Goal: Book appointment/travel/reservation

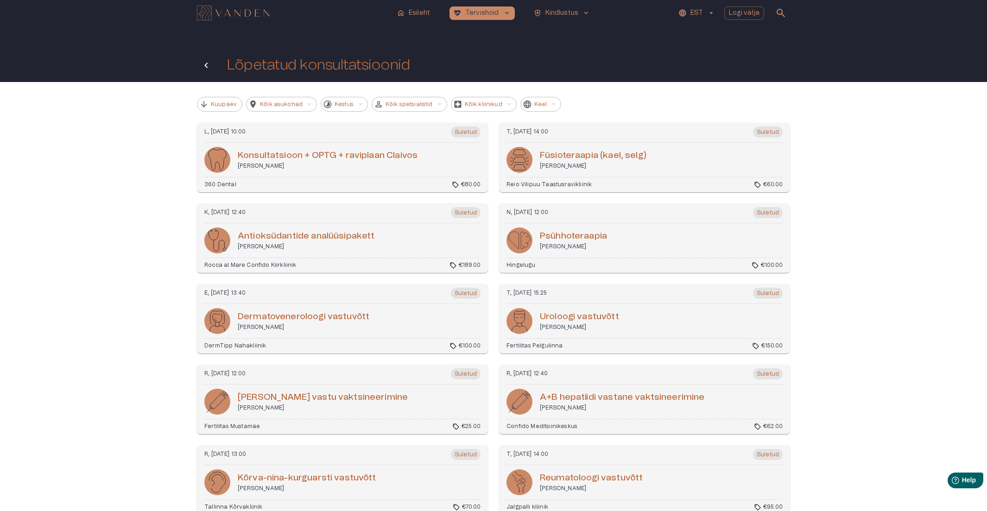
click at [200, 63] on button "Tagasi" at bounding box center [206, 65] width 19 height 19
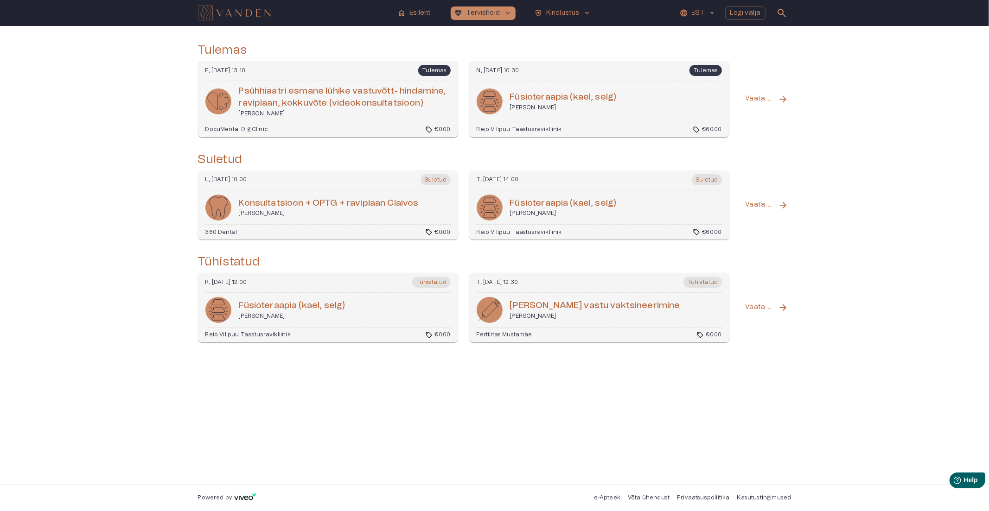
click at [414, 6] on div "home Esileht ecg_heart Tervishoid keyboard_arrow_down health_and_safety Kindlus…" at bounding box center [494, 13] width 593 height 19
click at [414, 8] on p "Esileht" at bounding box center [419, 13] width 21 height 10
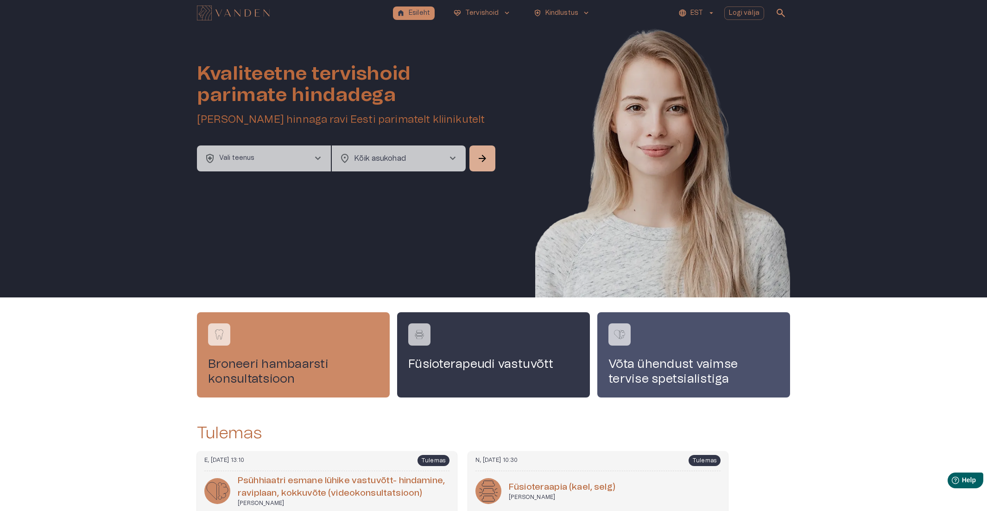
click at [282, 153] on button "health_and_safety Vali teenus chevron_right" at bounding box center [264, 159] width 134 height 26
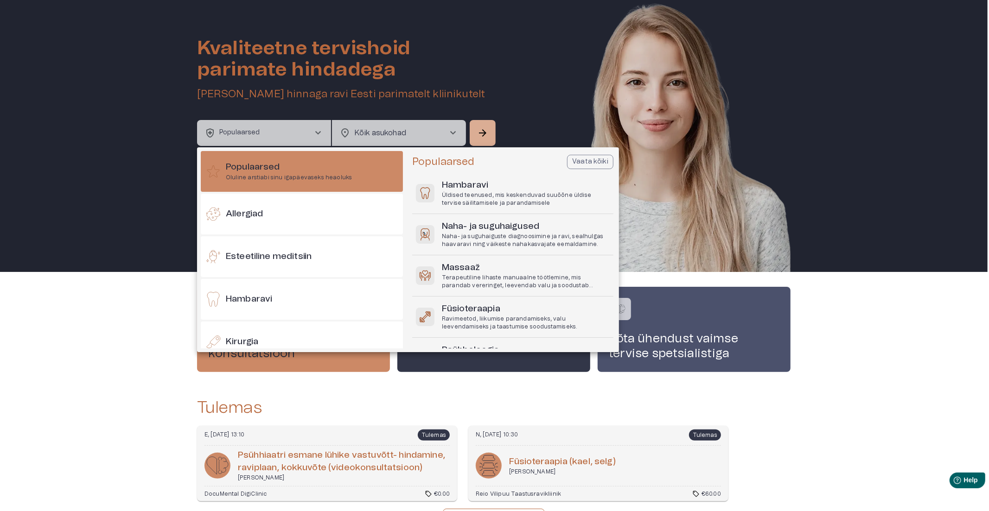
click at [365, 133] on div at bounding box center [494, 255] width 989 height 511
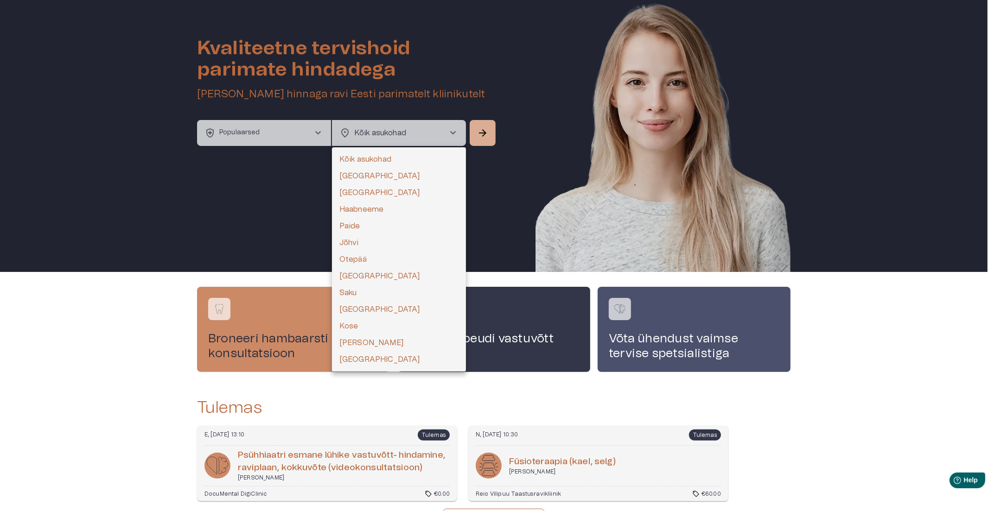
click at [365, 133] on body "home Esileht ecg_heart Tervishoid keyboard_arrow_down health_and_safety Kindlus…" at bounding box center [494, 230] width 989 height 511
click at [273, 129] on div at bounding box center [494, 255] width 989 height 511
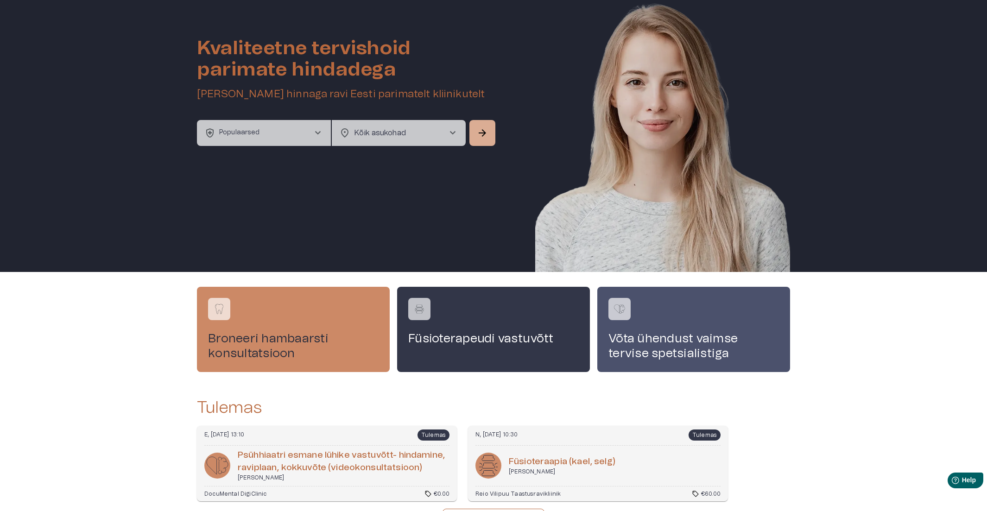
click at [304, 132] on button "health_and_safety Populaarsed chevron_right" at bounding box center [264, 133] width 134 height 26
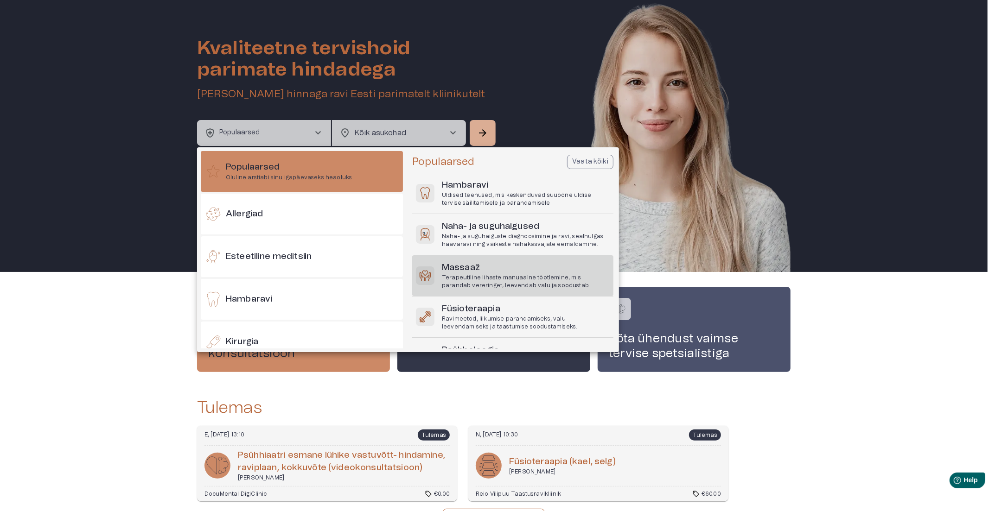
click at [474, 275] on p "Terapeutiline lihaste manuaalne töötlemine, mis parandab vereringet, leevendab …" at bounding box center [526, 282] width 168 height 16
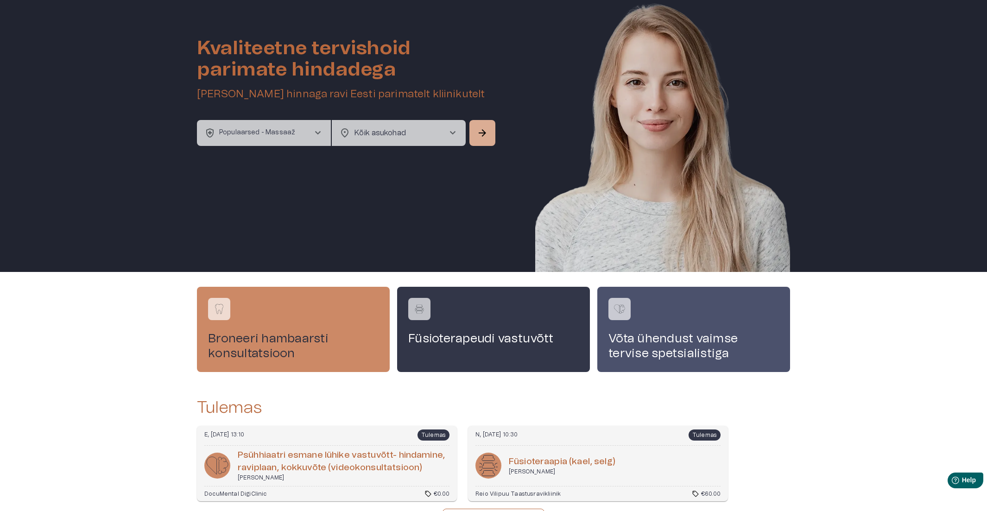
click at [251, 136] on p "Populaarsed - Massaaž" at bounding box center [257, 133] width 76 height 10
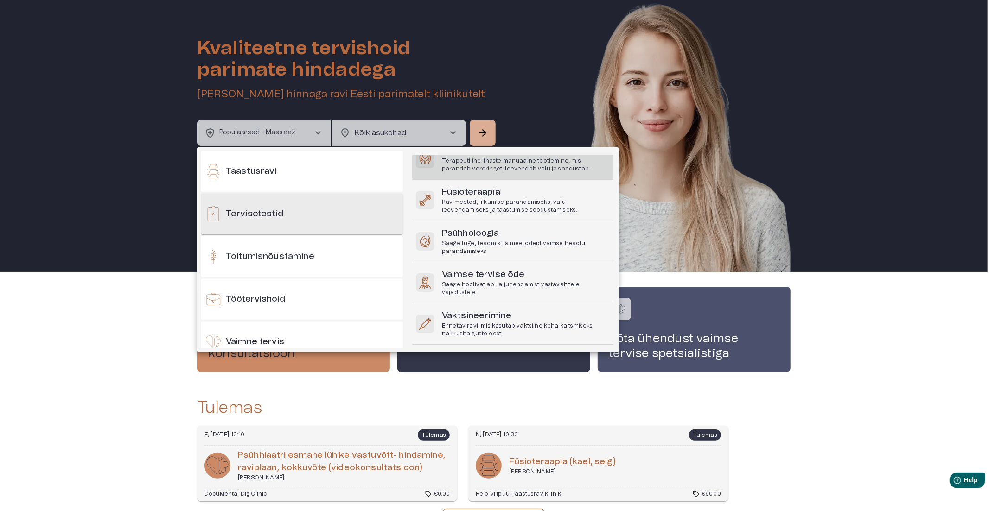
scroll to position [895, 0]
click at [251, 212] on h6 "Tervisetestid" at bounding box center [254, 215] width 57 height 13
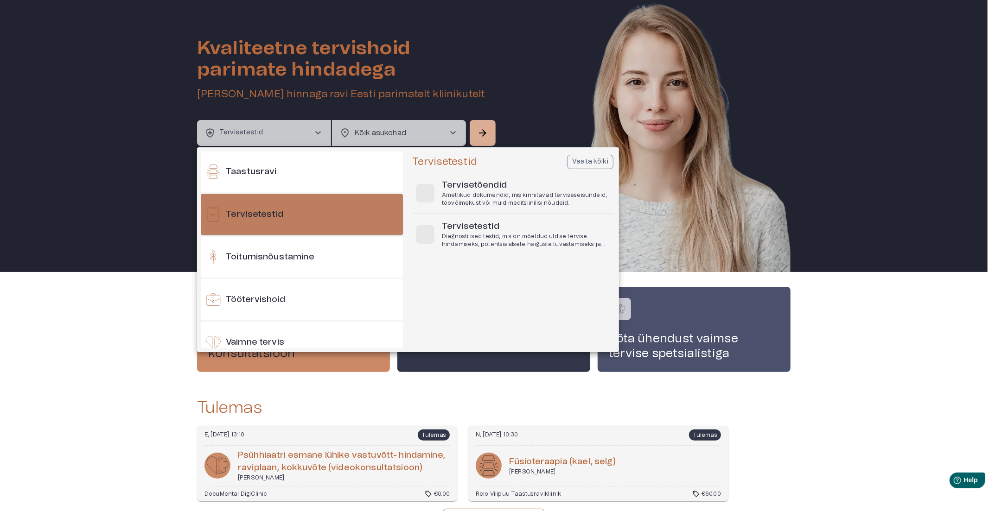
scroll to position [0, 0]
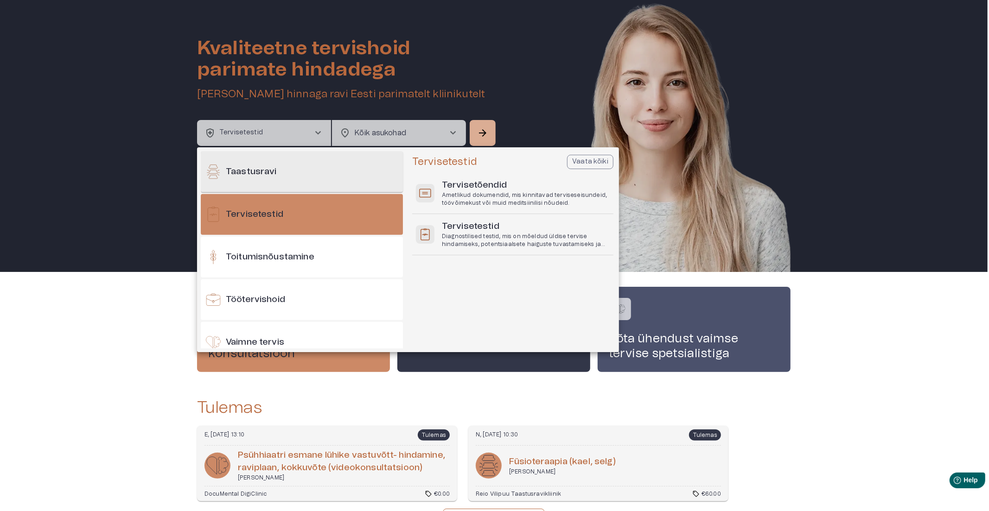
click at [262, 184] on div "Taastusravi" at bounding box center [302, 172] width 202 height 41
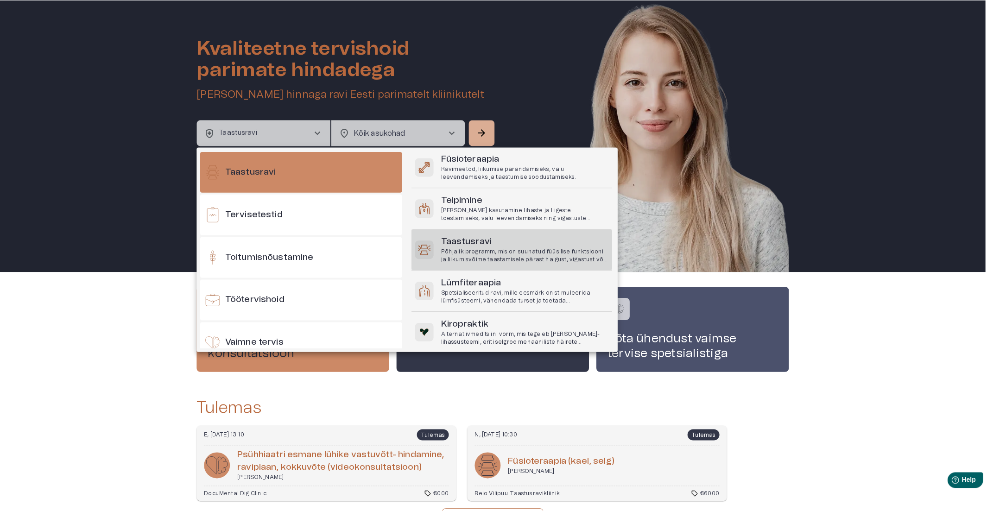
scroll to position [76, 0]
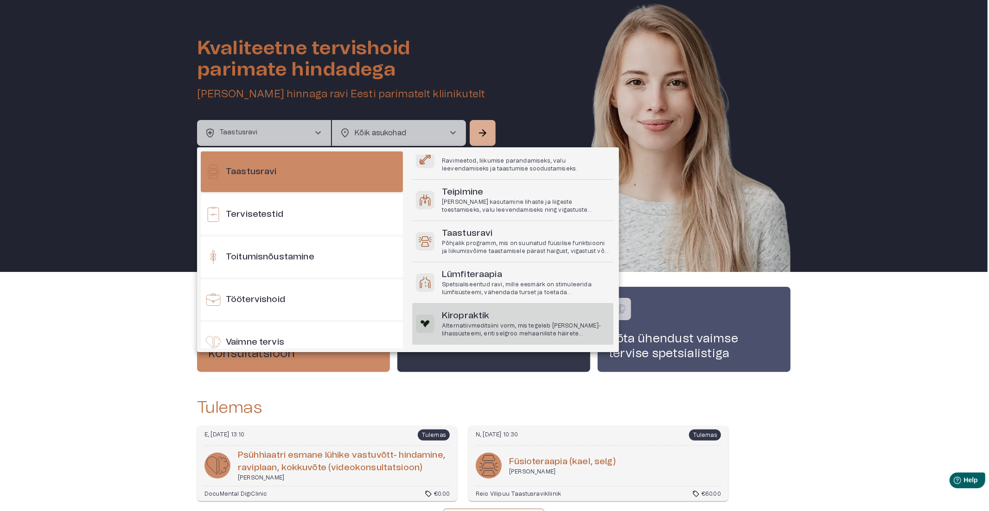
click at [487, 317] on h6 "Kiropraktik" at bounding box center [526, 316] width 168 height 13
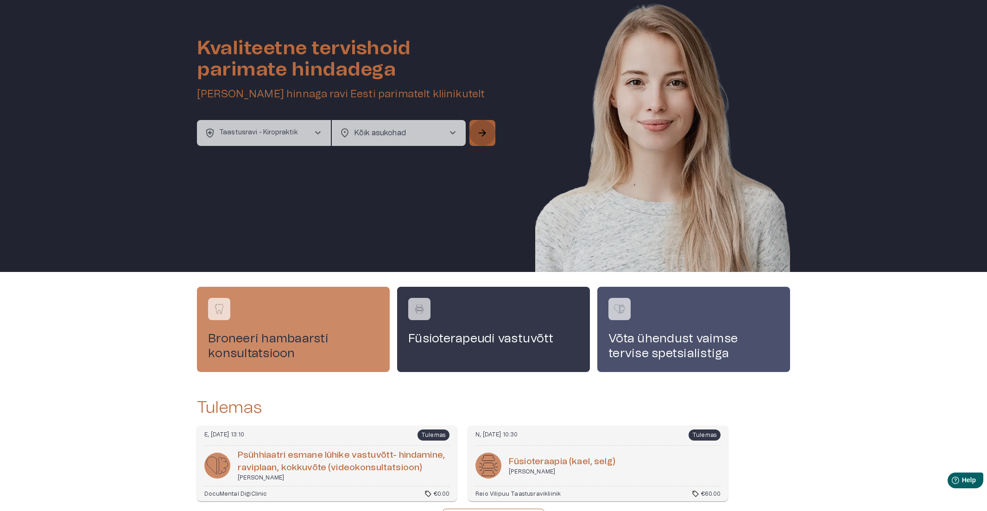
click at [474, 133] on button "arrow_forward" at bounding box center [482, 133] width 26 height 26
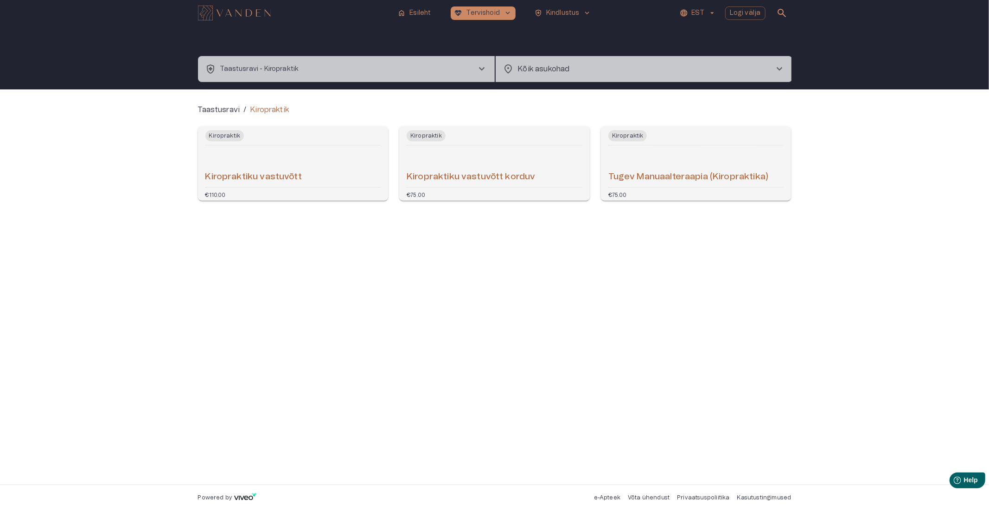
click at [666, 174] on h6 "Tugev Manuaalteraapia (Kiropraktika)" at bounding box center [688, 177] width 160 height 13
click at [322, 167] on div "Kiropraktiku vastuvõtt" at bounding box center [293, 166] width 176 height 34
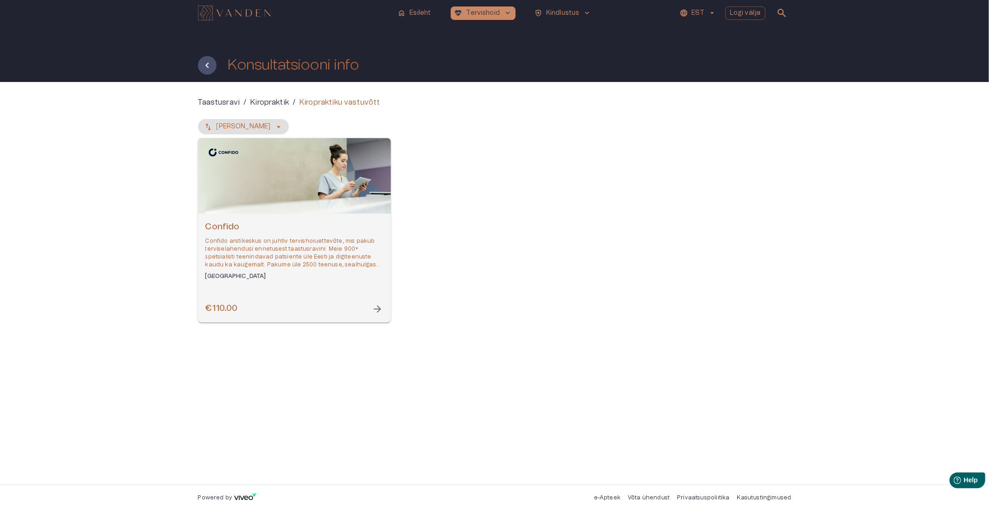
click at [291, 249] on p "Confido arstikeskus on juhtiv tervishoiuettevõte, mis pakub terviselahendusi en…" at bounding box center [294, 253] width 178 height 32
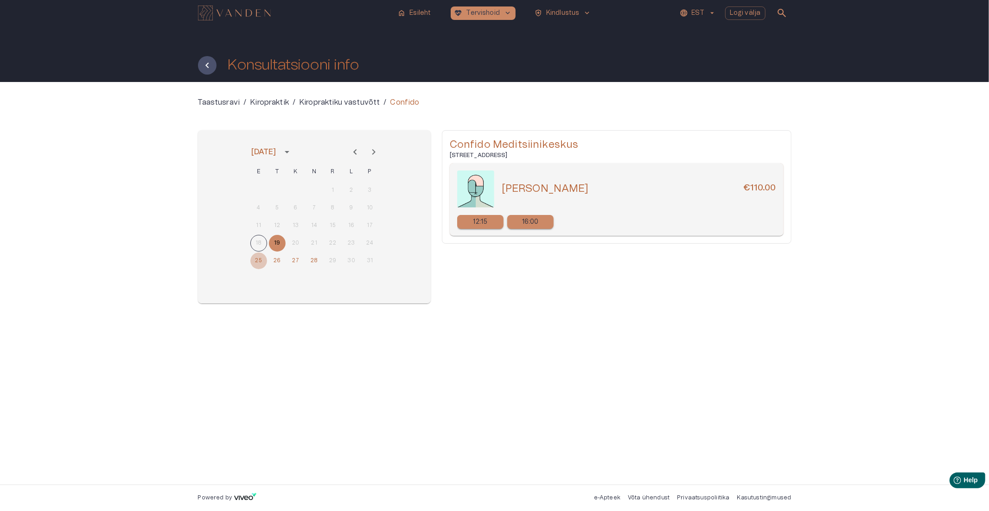
click at [263, 258] on button "25" at bounding box center [258, 261] width 17 height 17
click at [272, 261] on button "26" at bounding box center [277, 261] width 17 height 17
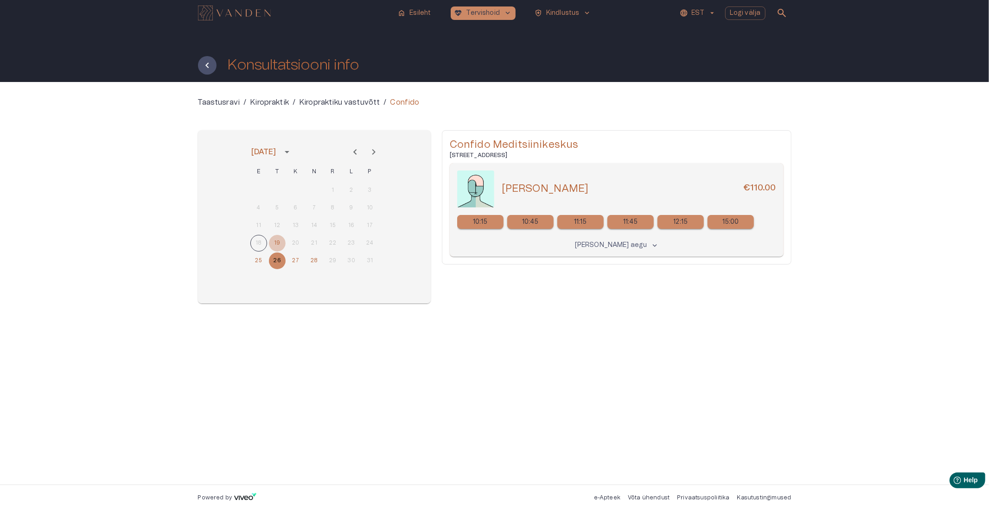
click at [275, 242] on button "19" at bounding box center [277, 243] width 17 height 17
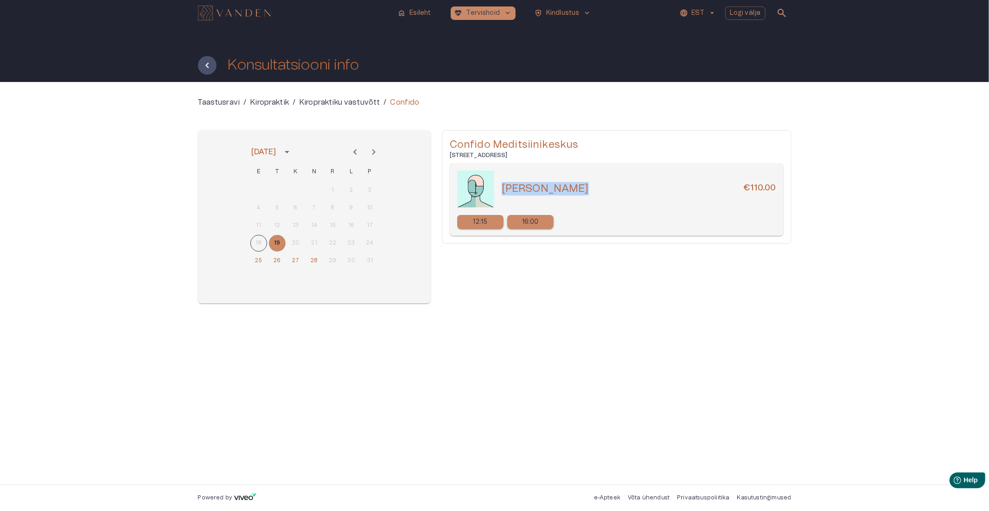
drag, startPoint x: 584, startPoint y: 187, endPoint x: 502, endPoint y: 191, distance: 82.1
click at [502, 191] on div "[PERSON_NAME] €110.00" at bounding box center [638, 188] width 274 height 13
copy h5 "[PERSON_NAME]"
click at [257, 258] on button "25" at bounding box center [258, 261] width 17 height 17
drag, startPoint x: 563, startPoint y: 181, endPoint x: 501, endPoint y: 187, distance: 62.8
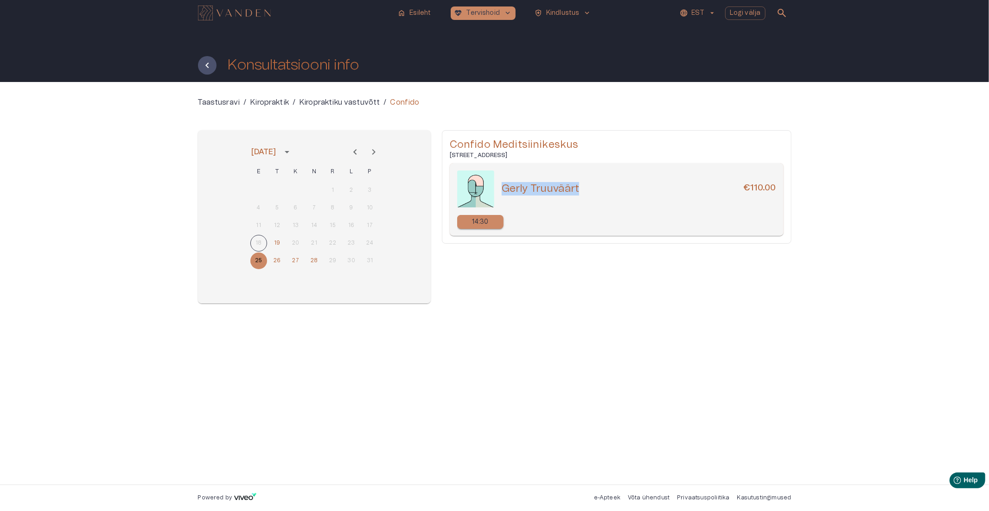
click at [501, 187] on div "Gerly Truuväärt €110.00" at bounding box center [616, 189] width 319 height 37
copy h5 "Gerly Truuväärt"
click at [295, 257] on button "27" at bounding box center [295, 261] width 17 height 17
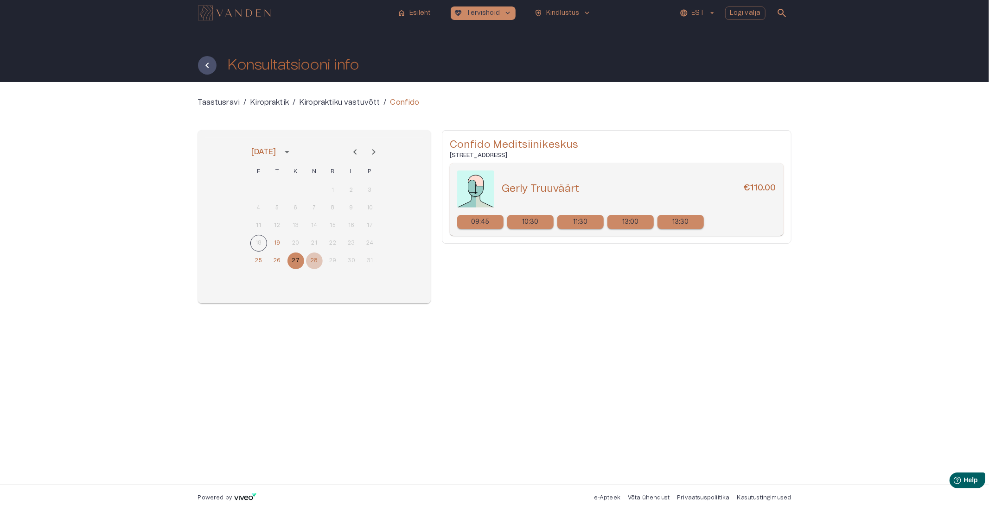
click at [309, 261] on button "28" at bounding box center [314, 261] width 17 height 17
click at [376, 155] on icon "Next month" at bounding box center [373, 151] width 11 height 11
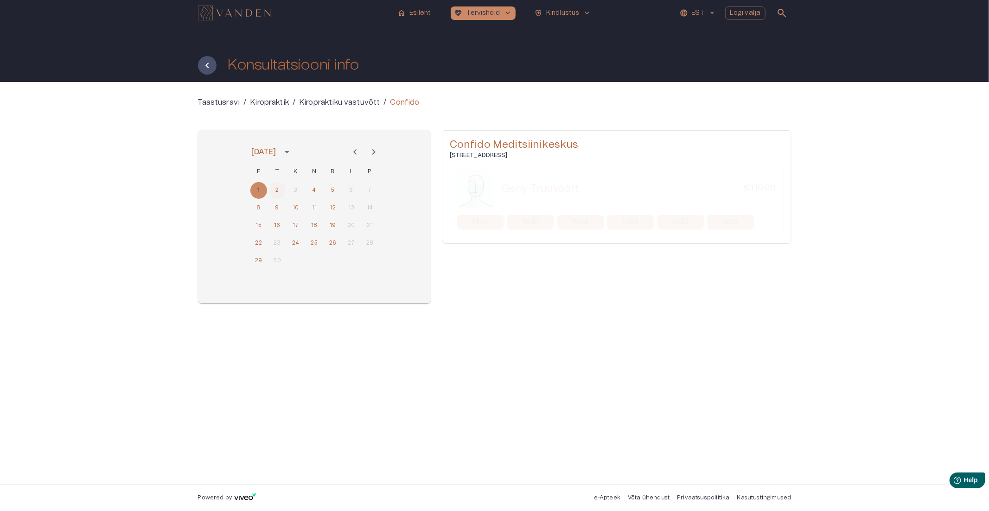
click at [274, 189] on button "2" at bounding box center [277, 190] width 17 height 17
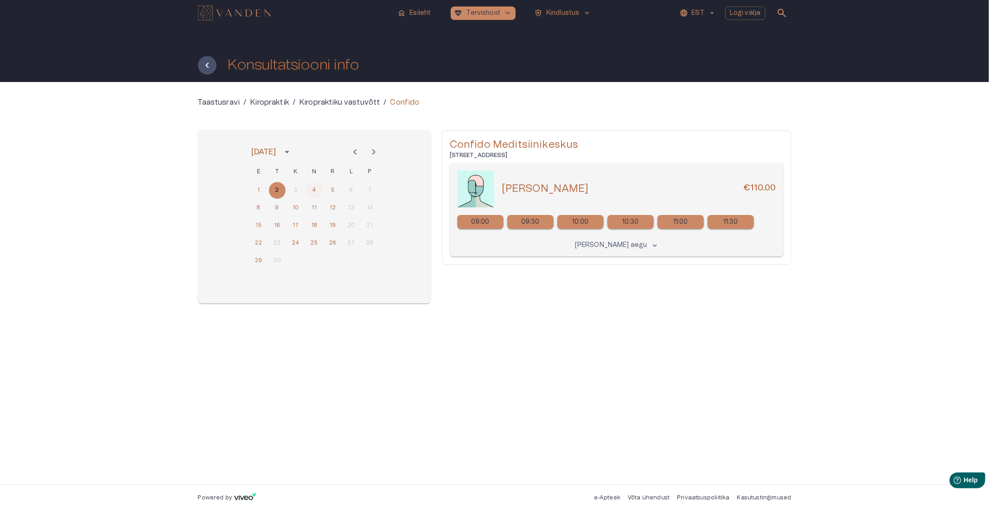
click at [313, 189] on button "4" at bounding box center [314, 190] width 17 height 17
click at [340, 190] on button "5" at bounding box center [332, 190] width 17 height 17
click at [265, 206] on button "8" at bounding box center [258, 208] width 17 height 17
click at [282, 207] on button "9" at bounding box center [277, 208] width 17 height 17
click at [314, 100] on p "Kiropraktiku vastuvõtt" at bounding box center [339, 102] width 81 height 11
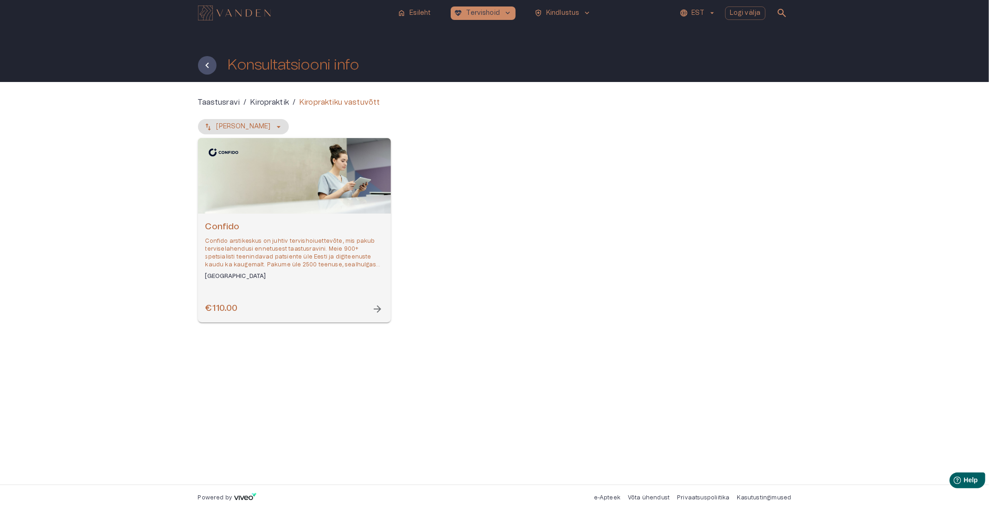
click at [267, 100] on p "Kiropraktik" at bounding box center [269, 102] width 39 height 11
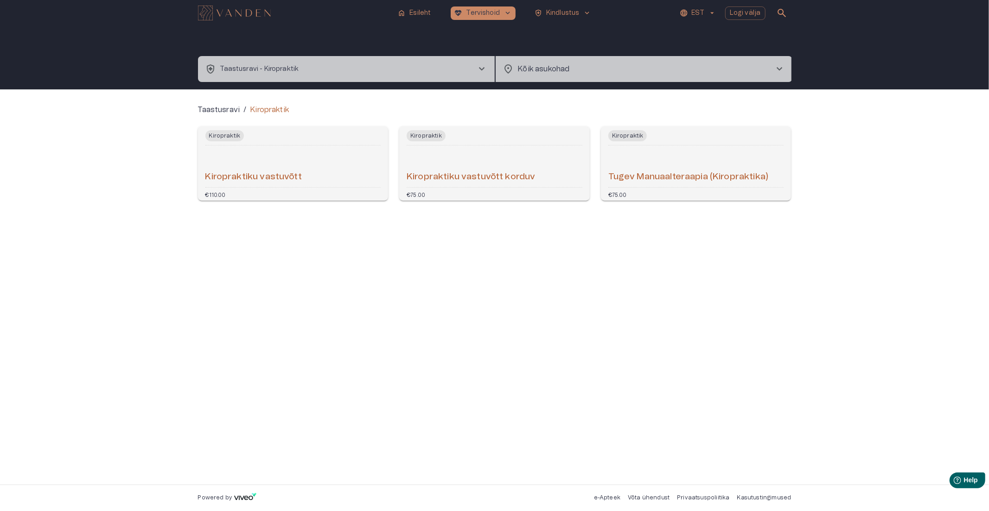
click at [654, 167] on div "Tugev Manuaalteraapia (Kiropraktika)" at bounding box center [696, 166] width 176 height 34
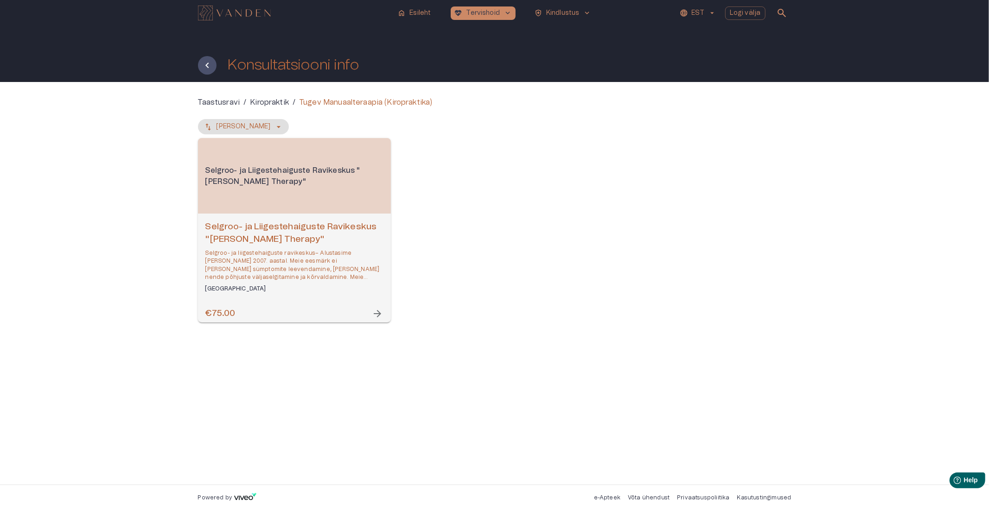
click at [330, 229] on h6 "Selgroo- ja Liigestehaiguste Ravikeskus "[PERSON_NAME] Therapy"" at bounding box center [294, 233] width 178 height 25
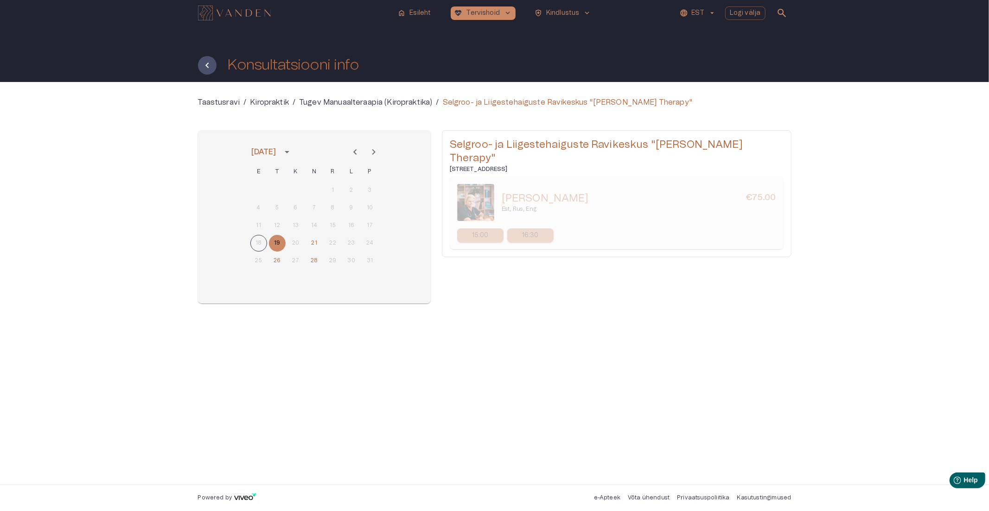
drag, startPoint x: 602, startPoint y: 183, endPoint x: 503, endPoint y: 189, distance: 98.5
click at [503, 192] on div "[PERSON_NAME] €75.00" at bounding box center [638, 198] width 274 height 13
copy h5 "[PERSON_NAME]"
click at [556, 144] on h5 "Selgroo- ja Liigestehaiguste Ravikeskus "[PERSON_NAME] Therapy"" at bounding box center [617, 151] width 334 height 27
